Goal: Use online tool/utility: Utilize a website feature to perform a specific function

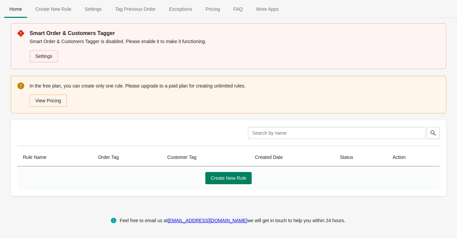
click at [57, 56] on link "Settings" at bounding box center [44, 56] width 29 height 12
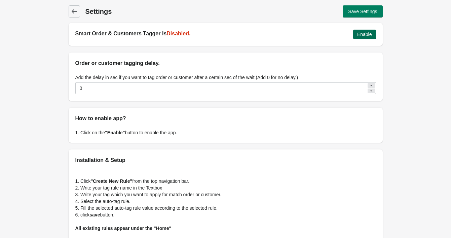
click at [375, 35] on button "Enable" at bounding box center [364, 34] width 23 height 9
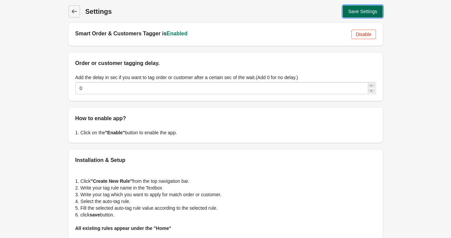
click at [367, 13] on span "Save Settings" at bounding box center [362, 11] width 29 height 5
click at [78, 6] on link "Back" at bounding box center [74, 11] width 11 height 12
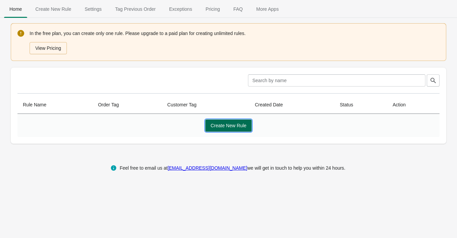
click at [229, 121] on button "Create New Rule" at bounding box center [229, 125] width 47 height 12
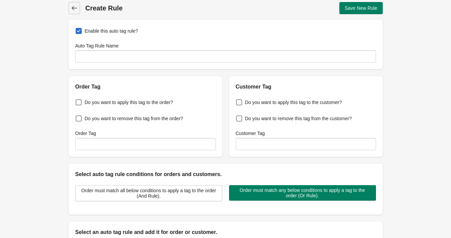
scroll to position [3, 0]
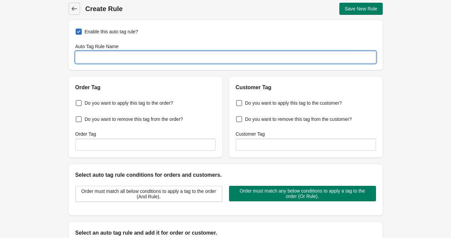
click at [134, 54] on input "Auto Tag Rule Name" at bounding box center [225, 57] width 301 height 12
paste input "OG CLUB – Lifetime Discount"
type input "OG CLUB – Lifetime Discount"
click at [241, 102] on span at bounding box center [239, 103] width 6 height 6
click at [238, 101] on input "Do you want to apply this tag to the customer?" at bounding box center [237, 101] width 0 height 0
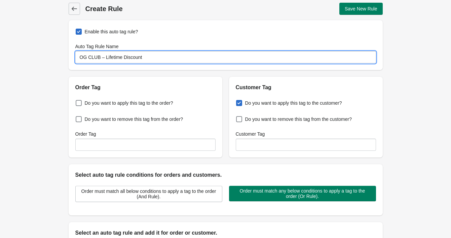
checkbox input "true"
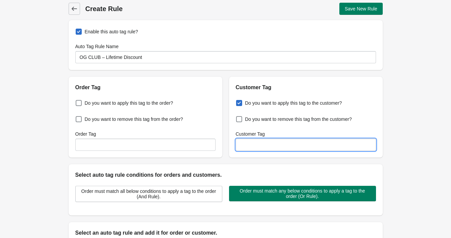
click at [318, 148] on input "Customer Tag" at bounding box center [306, 145] width 140 height 12
type input "v"
paste input "OG CLUB"
type input "OG CLUB"
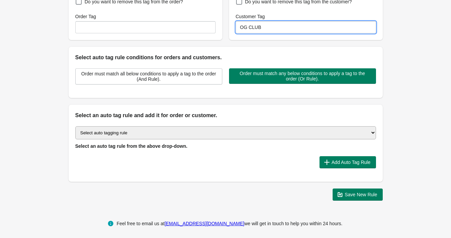
scroll to position [121, 0]
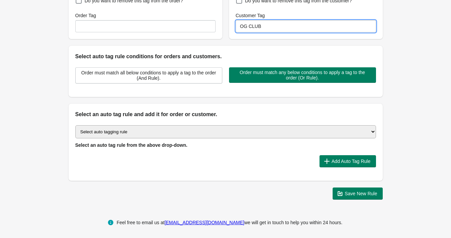
click at [134, 137] on select "Select auto tagging rule Tag by order amount Tag based on the order count (Volu…" at bounding box center [225, 131] width 301 height 13
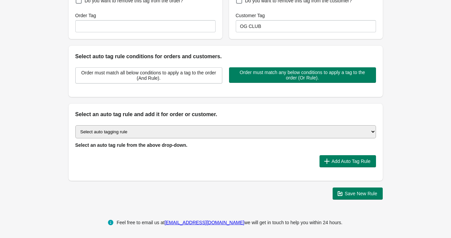
click at [129, 134] on select "Select auto tagging rule Tag by order amount Tag based on the order count (Volu…" at bounding box center [225, 131] width 301 height 13
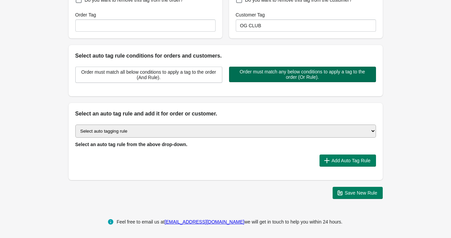
click at [295, 72] on span "Order must match any below conditions to apply a tag to the order (Or Rule)." at bounding box center [302, 74] width 136 height 11
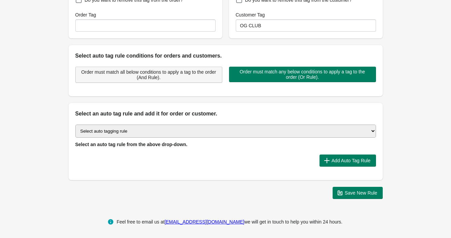
click at [163, 73] on span "Order must match all below conditions to apply a tag to the order (And Rule)." at bounding box center [149, 74] width 136 height 11
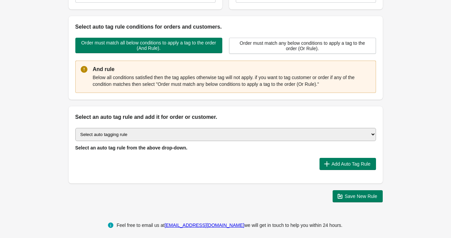
scroll to position [151, 0]
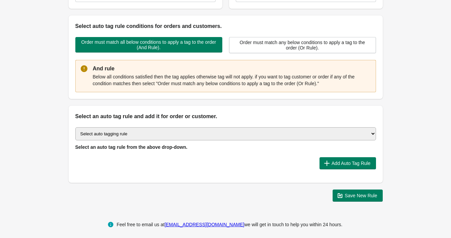
click at [141, 137] on select "Select auto tagging rule Tag by order amount Tag based on the order count (Volu…" at bounding box center [225, 133] width 301 height 13
click at [213, 132] on select "Select auto tagging rule Tag by order amount Tag based on the order count (Volu…" at bounding box center [225, 133] width 301 height 13
select select "51"
click at [75, 127] on select "Select auto tagging rule Tag by order amount Tag based on the order count (Volu…" at bounding box center [225, 133] width 301 height 13
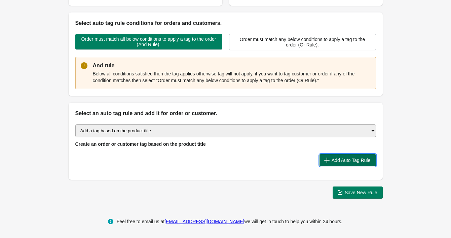
click at [350, 159] on span "Add Auto Tag Rule" at bounding box center [351, 159] width 39 height 5
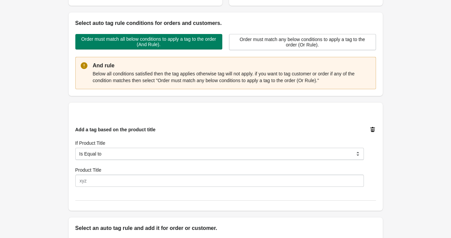
click at [373, 129] on icon at bounding box center [372, 129] width 5 height 5
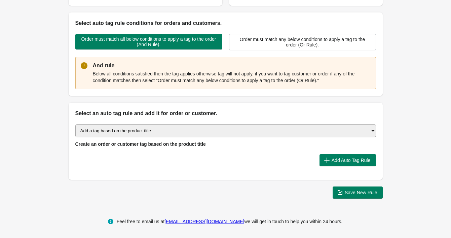
click at [298, 131] on select "Select auto tagging rule Tag by order amount Tag based on the order count (Volu…" at bounding box center [225, 130] width 301 height 13
click at [75, 124] on select "Select auto tagging rule Tag by order amount Tag based on the order count (Volu…" at bounding box center [225, 130] width 301 height 13
click at [349, 149] on div "Add Auto Tag Rule" at bounding box center [223, 157] width 306 height 17
click at [350, 157] on span "Add Auto Tag Rule" at bounding box center [348, 160] width 46 height 7
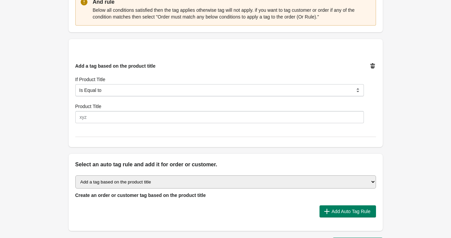
scroll to position [216, 0]
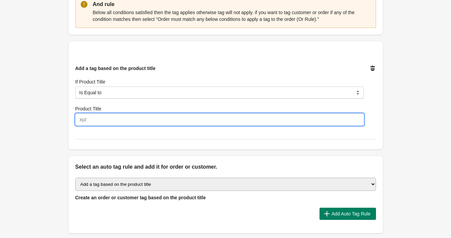
click at [131, 120] on input "Product Title" at bounding box center [219, 119] width 289 height 12
paste input "contains text → XPLORER V.1 15L Backpack"
type input "contains text → XPLORER V.1 15L Backpack"
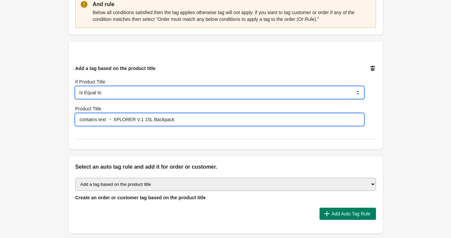
click at [115, 92] on select "Is Equal to Contain Is not Equal to Does not Contain Start With" at bounding box center [219, 92] width 289 height 12
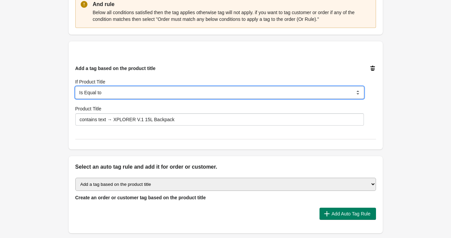
click at [136, 89] on select "Is Equal to Contain Is not Equal to Does not Contain Start With" at bounding box center [219, 92] width 289 height 12
select select "5"
click at [75, 86] on select "Is Equal to Contain Is not Equal to Does not Contain Start With" at bounding box center [219, 92] width 289 height 12
click at [104, 94] on select "Is Equal to Contain Is not Equal to Does not Contain Start With" at bounding box center [219, 92] width 289 height 12
click at [75, 86] on select "Is Equal to Contain Is not Equal to Does not Contain Start With" at bounding box center [219, 92] width 289 height 12
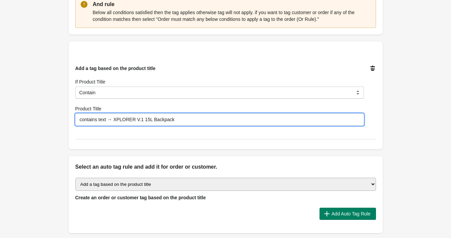
drag, startPoint x: 114, startPoint y: 117, endPoint x: 34, endPoint y: 115, distance: 79.4
click at [34, 115] on div "Back Create Rule Save New Rule Enable this auto tag rule? Auto Tag Rule Name OG…" at bounding box center [225, 20] width 451 height 473
type input "XPLORER V.1 15L Backpack"
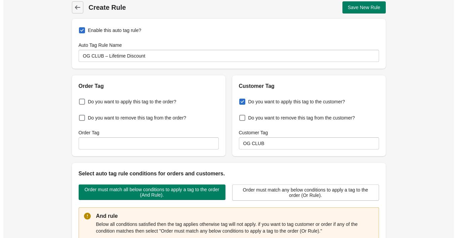
scroll to position [0, 0]
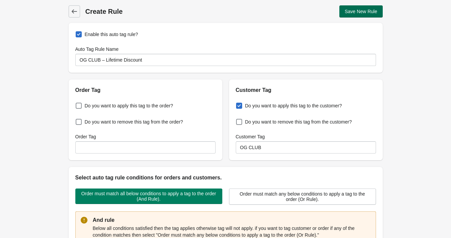
click at [362, 7] on button "Save New Rule" at bounding box center [360, 11] width 43 height 12
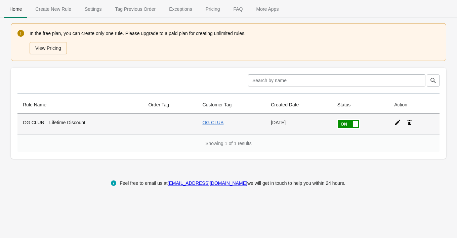
click at [57, 123] on th "OG CLUB – Lifetime Discount" at bounding box center [79, 124] width 125 height 21
click at [401, 124] on icon at bounding box center [398, 122] width 7 height 7
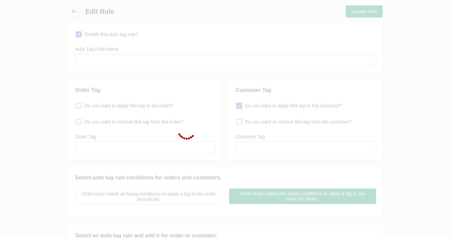
type input "OG CLUB – Lifetime Discount"
checkbox input "true"
type input "OG CLUB"
select select "5"
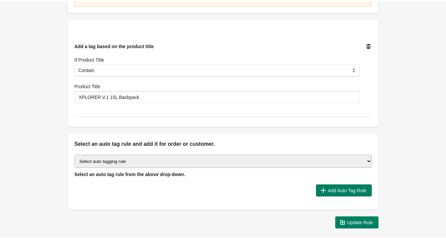
scroll to position [245, 0]
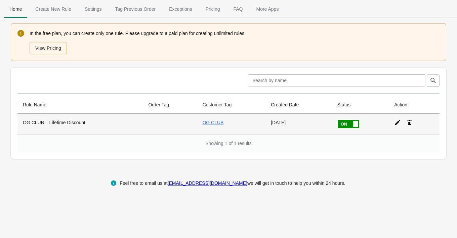
click at [403, 121] on div at bounding box center [411, 120] width 45 height 12
click at [398, 121] on icon at bounding box center [398, 122] width 7 height 7
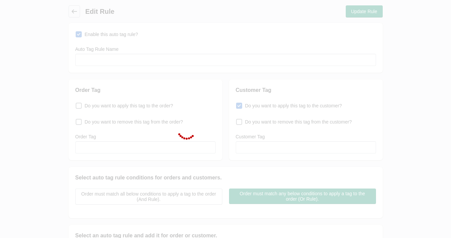
type input "OG CLUB – Lifetime Discount"
checkbox input "true"
type input "OG CLUB"
select select "5"
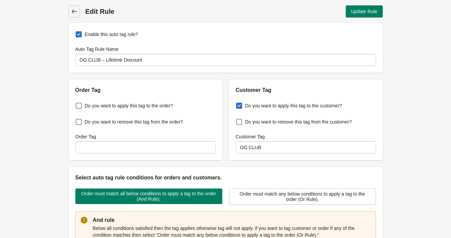
scroll to position [269, 0]
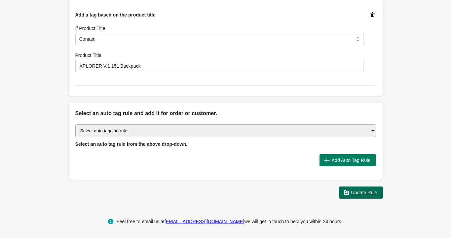
click at [355, 190] on span "Update Rule" at bounding box center [364, 192] width 26 height 5
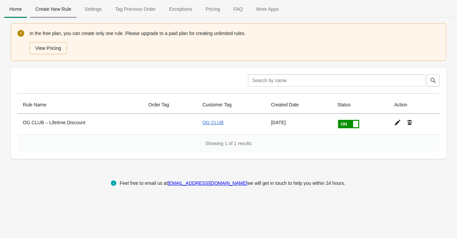
click at [61, 13] on span "Create New Rule" at bounding box center [53, 9] width 47 height 12
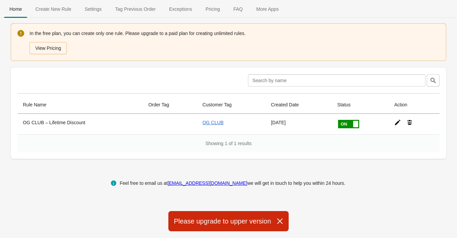
click at [280, 219] on icon "button" at bounding box center [280, 221] width 7 height 7
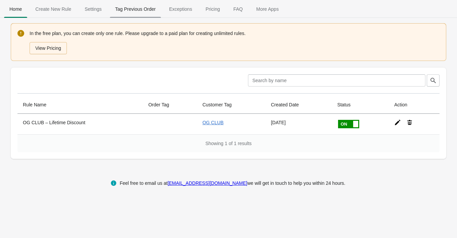
click at [144, 12] on span "Tag Previous Order" at bounding box center [135, 9] width 51 height 12
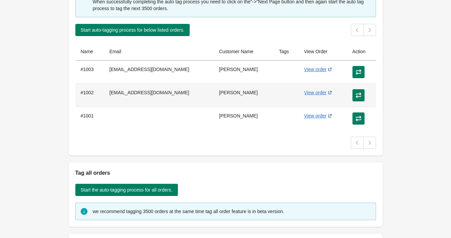
scroll to position [75, 0]
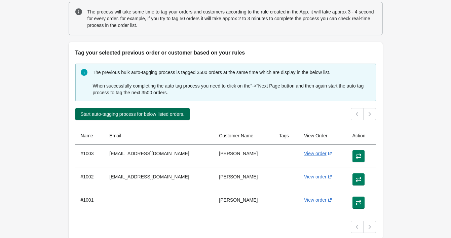
click at [166, 116] on span "Start auto-tagging process for below listed orders." at bounding box center [133, 113] width 104 height 5
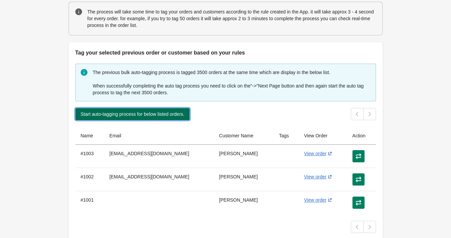
click at [173, 113] on span "Start auto-tagging process for below listed orders." at bounding box center [133, 113] width 104 height 5
